Goal: Task Accomplishment & Management: Use online tool/utility

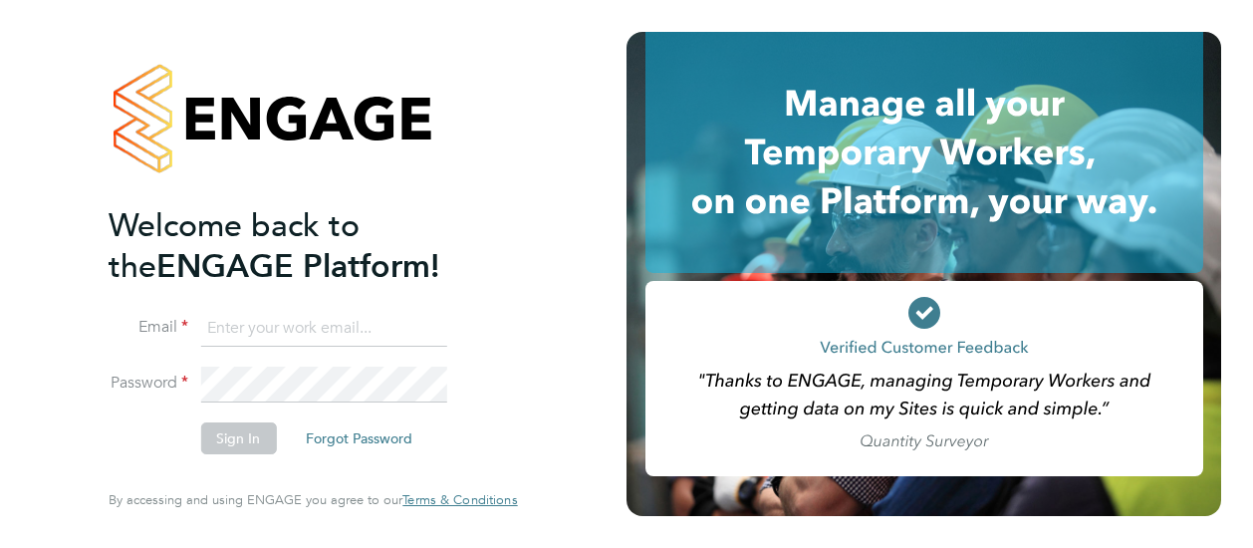
type input "[PERSON_NAME][EMAIL_ADDRESS][PERSON_NAME][DOMAIN_NAME]"
click at [235, 443] on button "Sign In" at bounding box center [238, 438] width 76 height 32
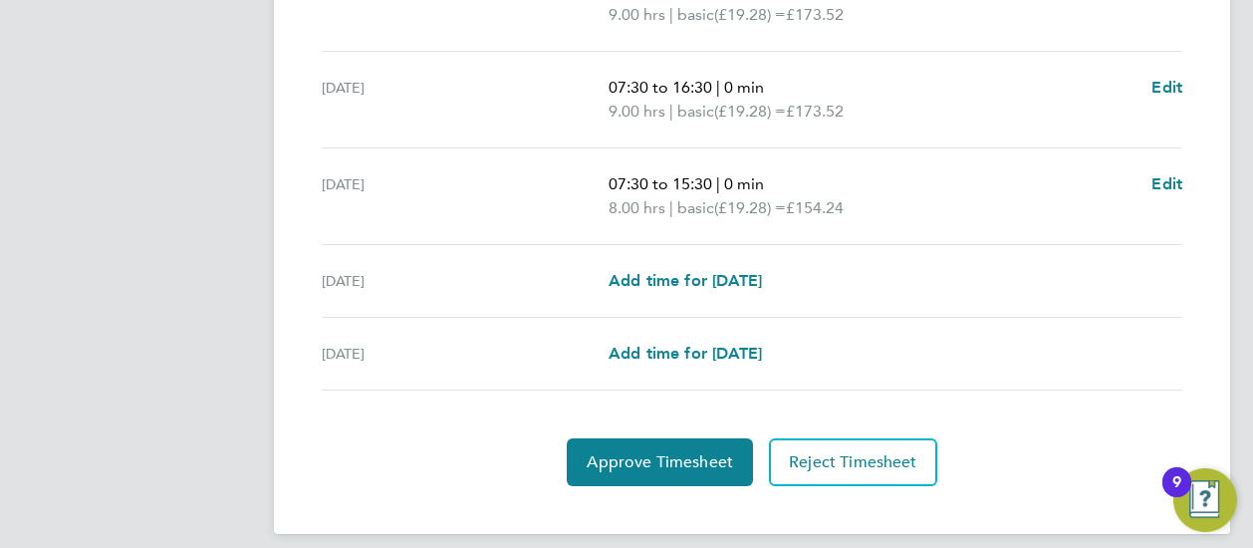
scroll to position [864, 0]
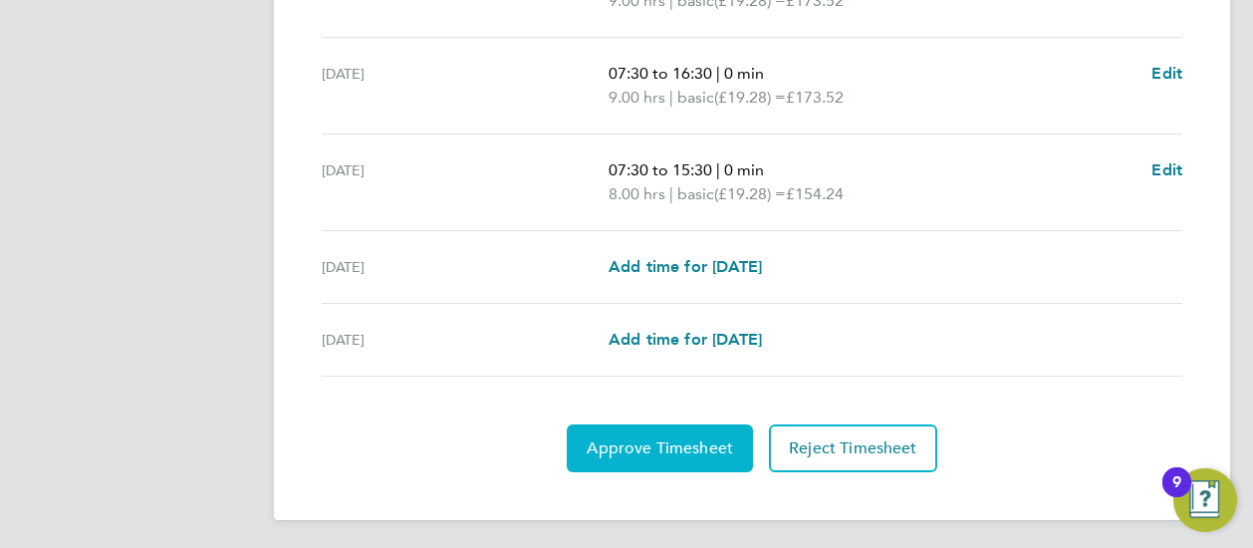
click at [666, 443] on span "Approve Timesheet" at bounding box center [660, 448] width 146 height 20
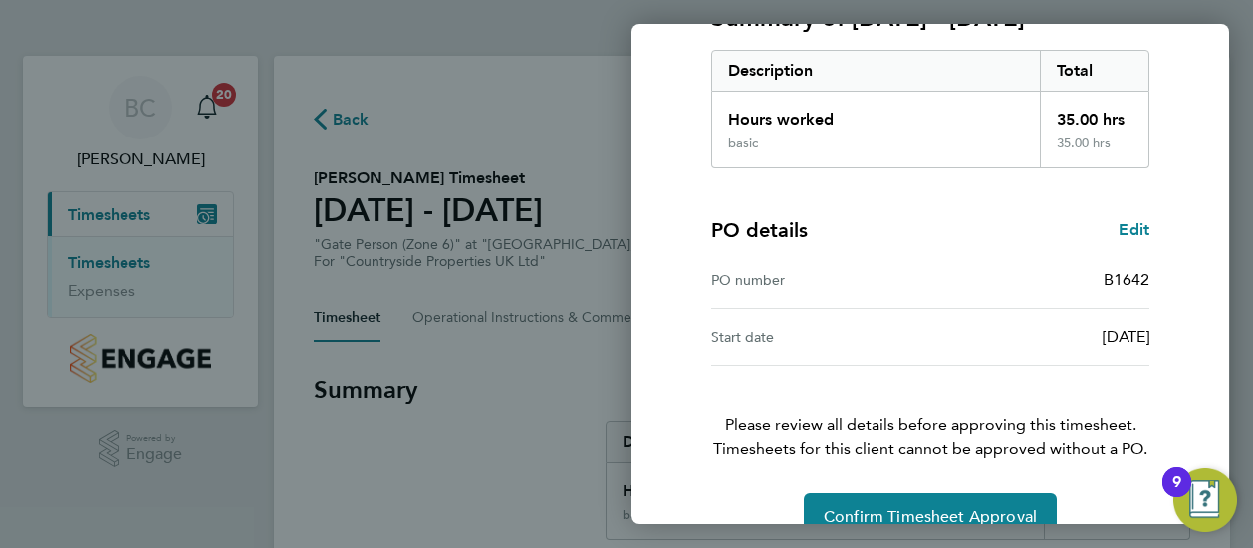
scroll to position [348, 0]
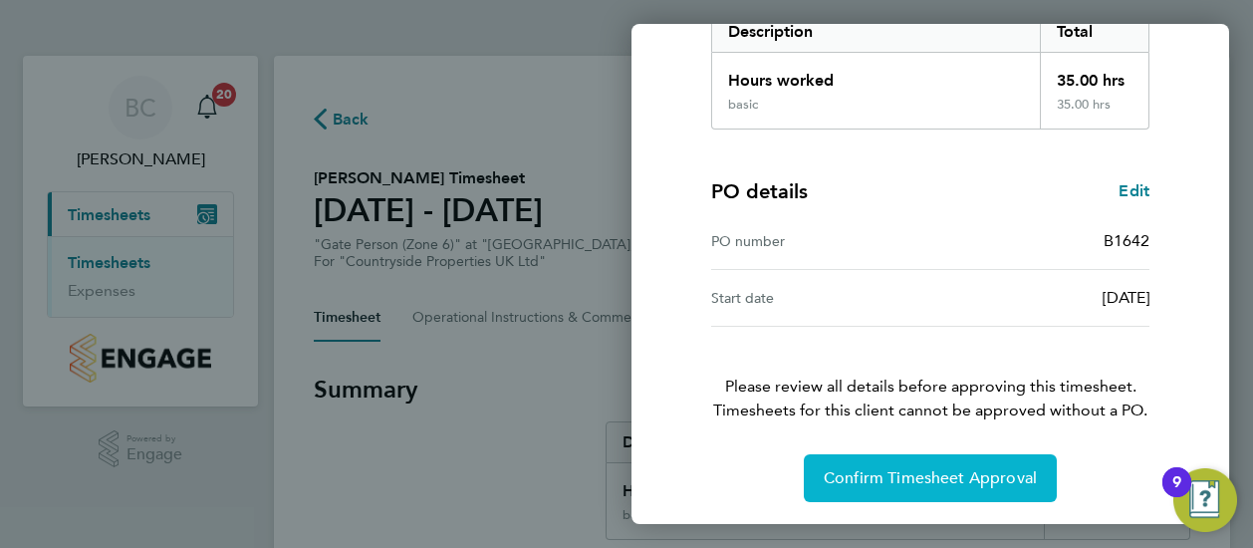
click at [934, 477] on span "Confirm Timesheet Approval" at bounding box center [930, 478] width 213 height 20
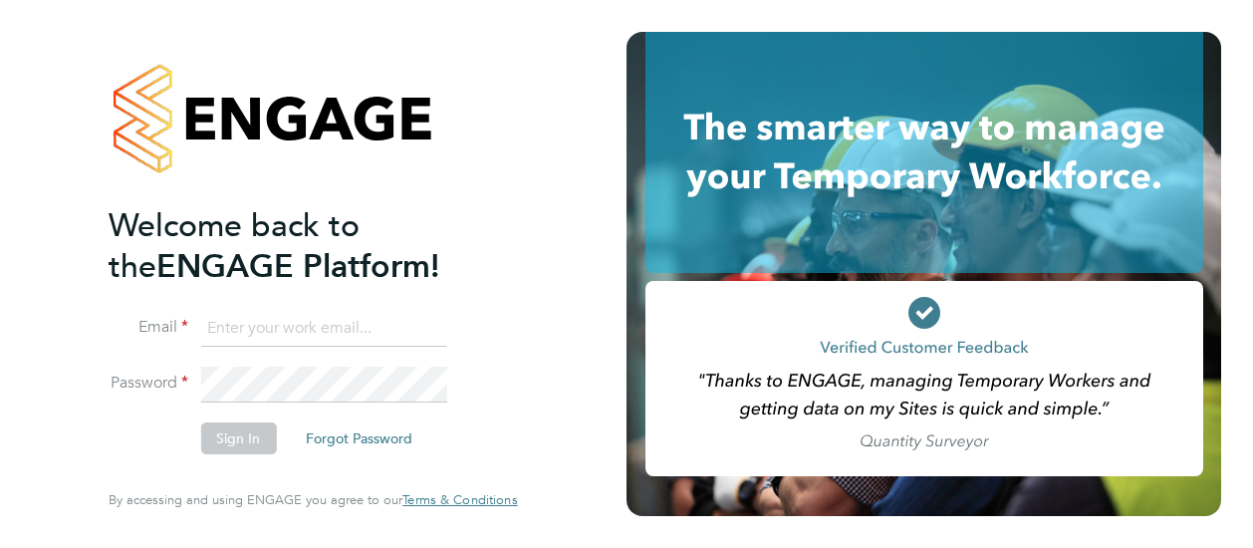
type input "brendan.conway@vistry.co.uk"
click at [229, 443] on button "Sign In" at bounding box center [238, 438] width 76 height 32
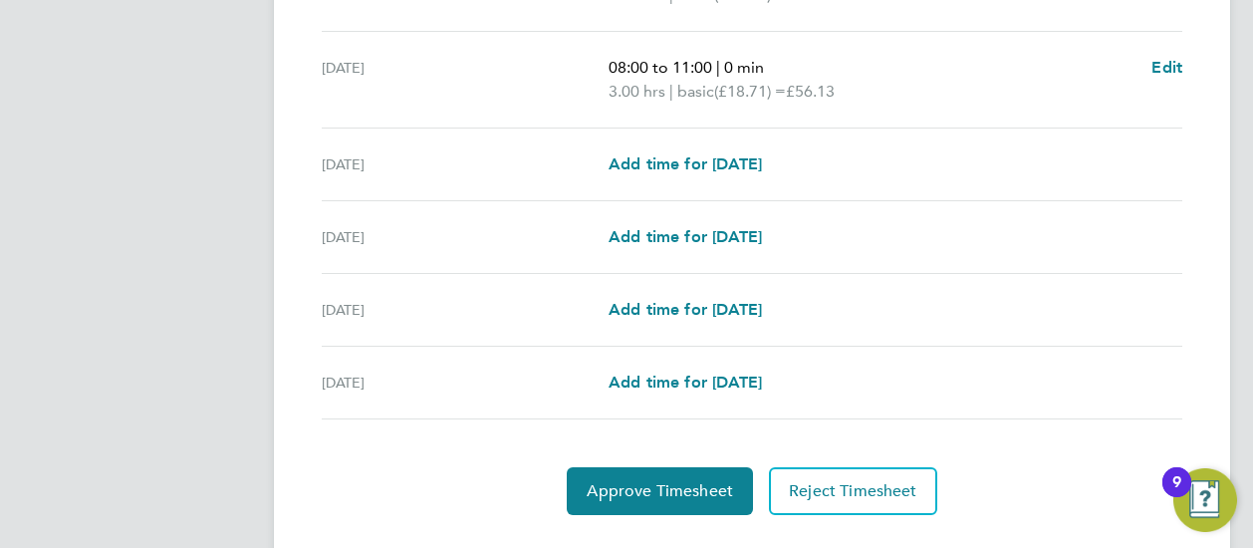
scroll to position [840, 0]
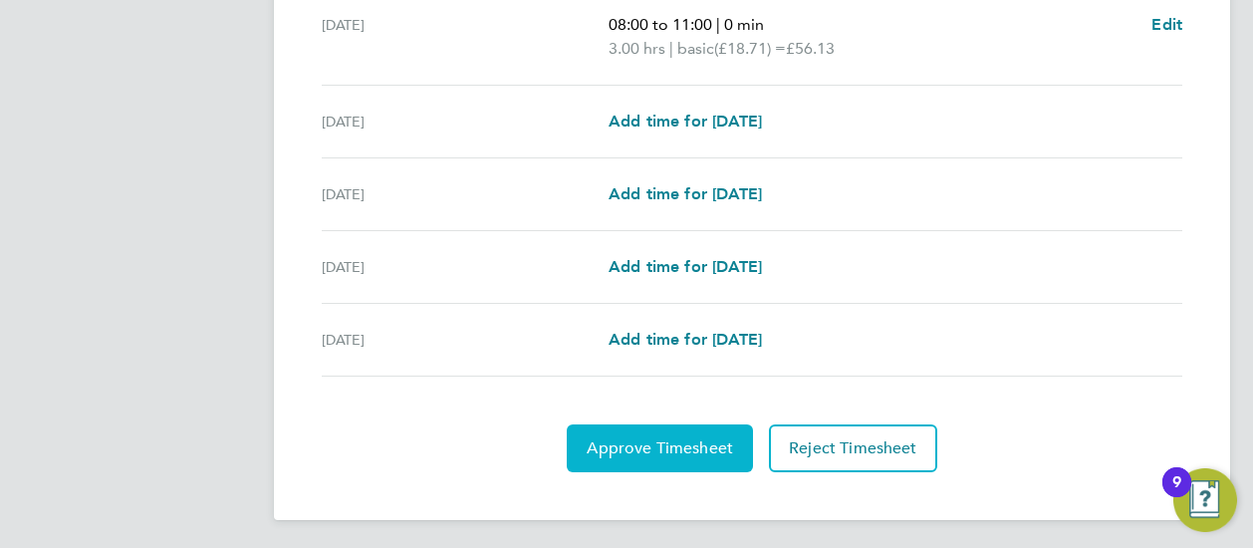
click at [669, 441] on span "Approve Timesheet" at bounding box center [660, 448] width 146 height 20
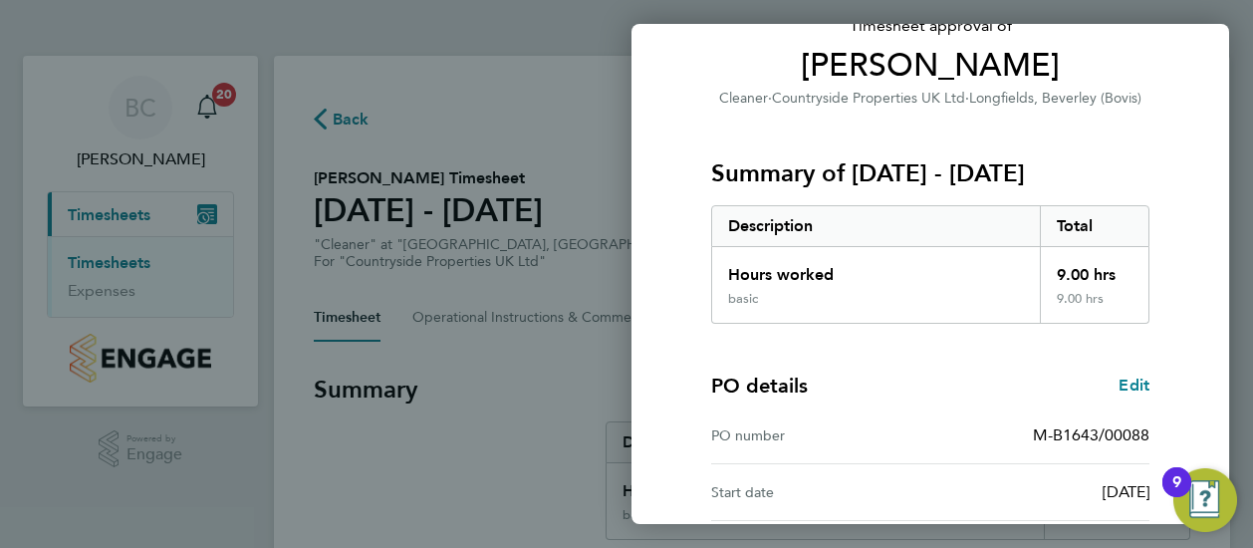
scroll to position [348, 0]
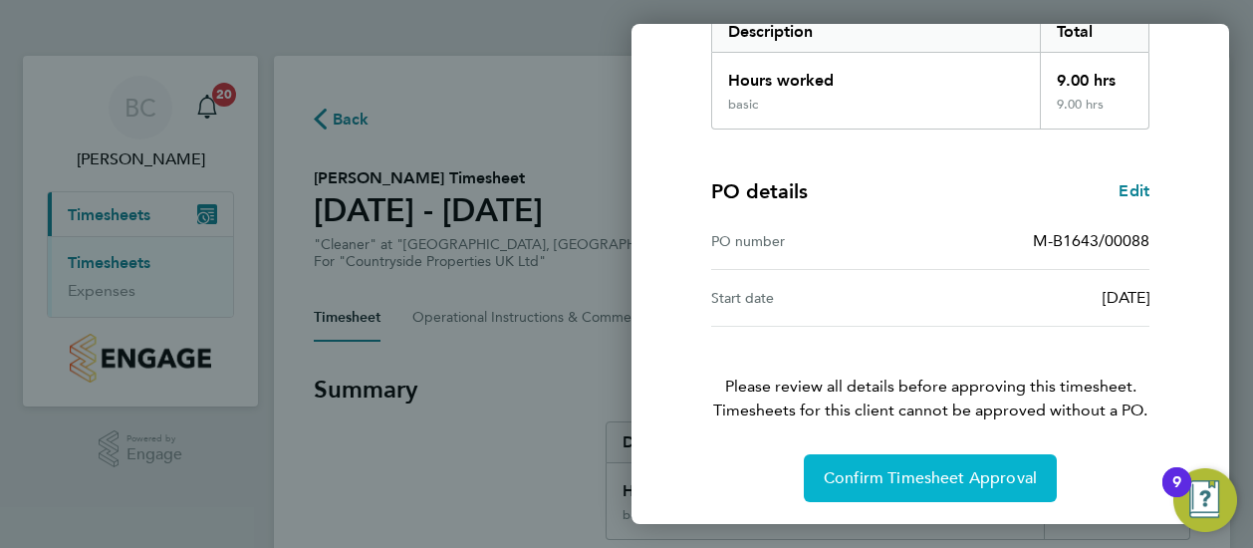
click at [904, 469] on span "Confirm Timesheet Approval" at bounding box center [930, 478] width 213 height 20
